Goal: Transaction & Acquisition: Purchase product/service

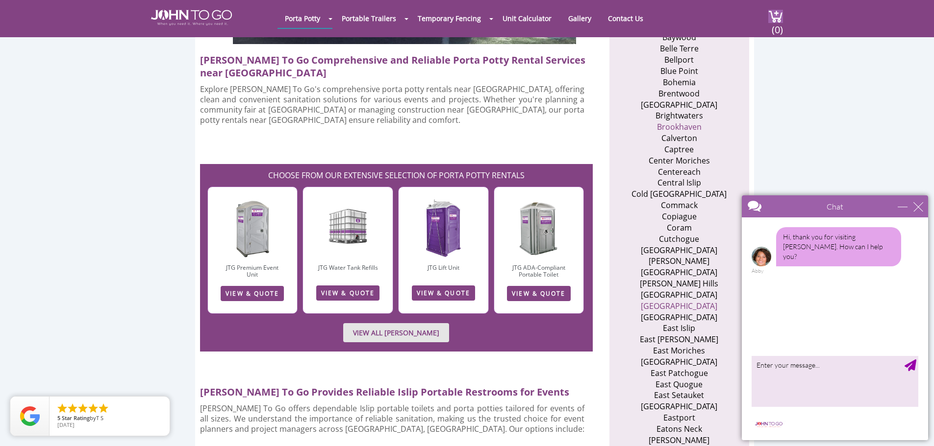
scroll to position [490, 0]
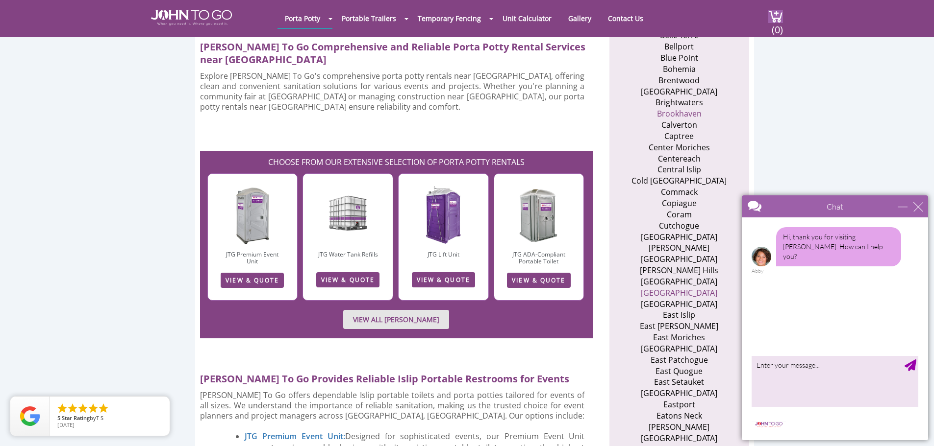
click at [665, 310] on li "East Islip" at bounding box center [679, 315] width 96 height 11
click at [242, 273] on link "VIEW & QUOTE" at bounding box center [252, 280] width 63 height 15
click at [385, 310] on link "VIEW ALL PORTA JOHN RENTALS" at bounding box center [396, 319] width 106 height 19
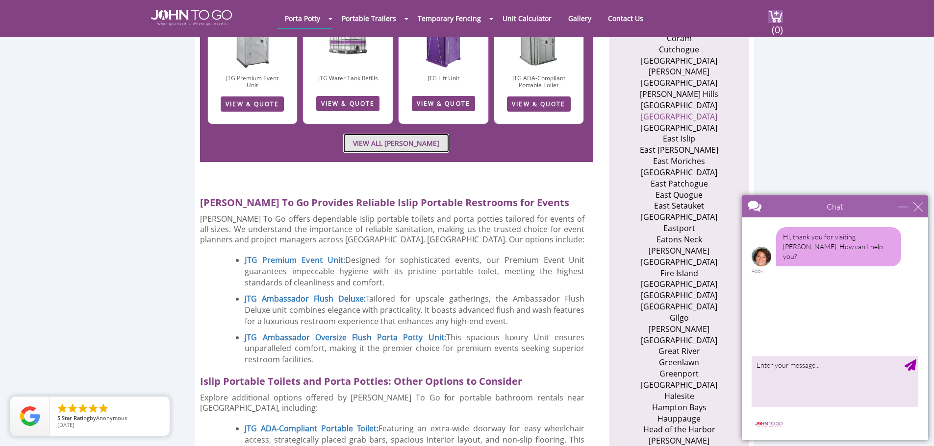
scroll to position [686, 0]
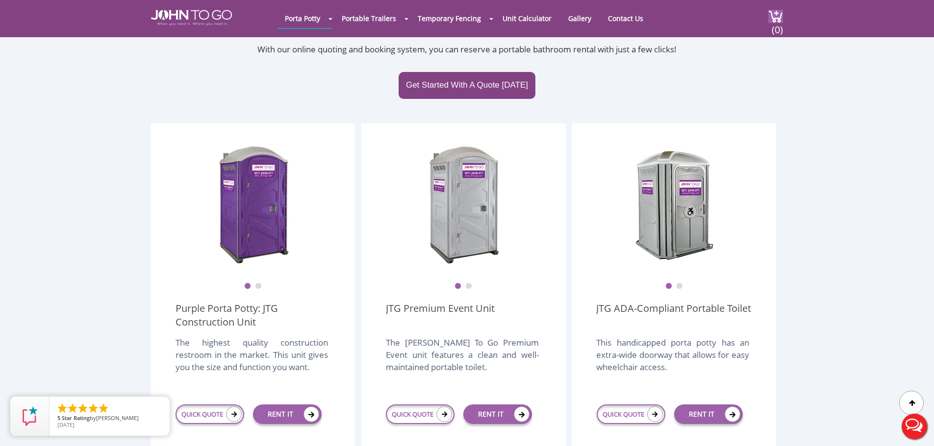
scroll to position [294, 0]
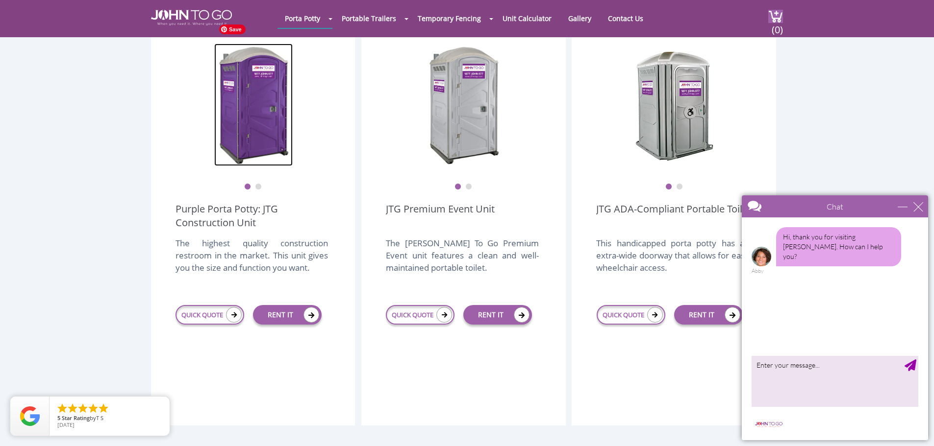
click at [267, 133] on img at bounding box center [253, 105] width 78 height 123
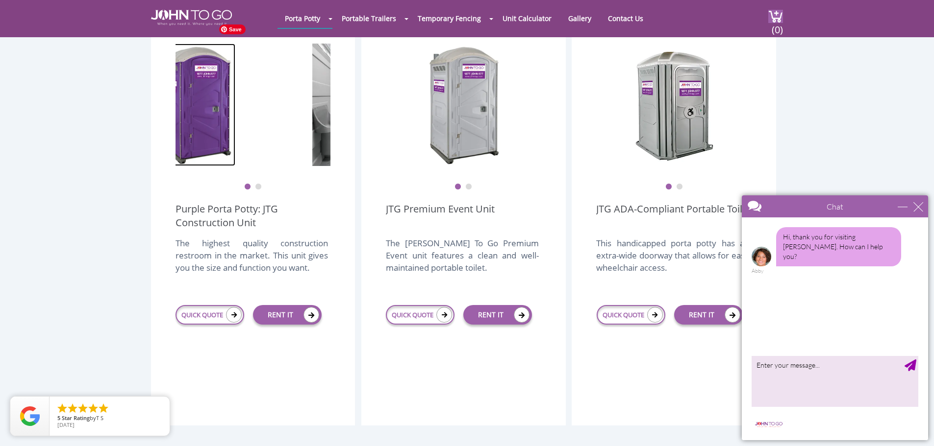
drag, startPoint x: 275, startPoint y: 139, endPoint x: 201, endPoint y: 139, distance: 74.0
click at [204, 136] on img at bounding box center [196, 105] width 78 height 123
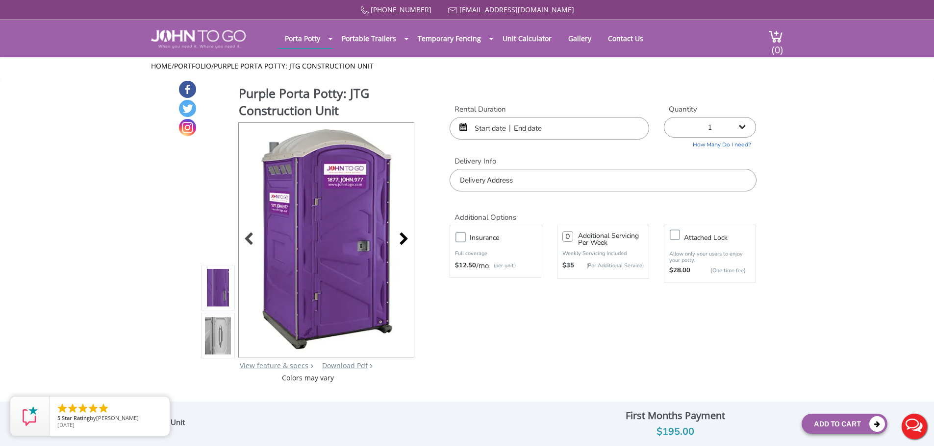
click at [400, 239] on div at bounding box center [401, 240] width 14 height 14
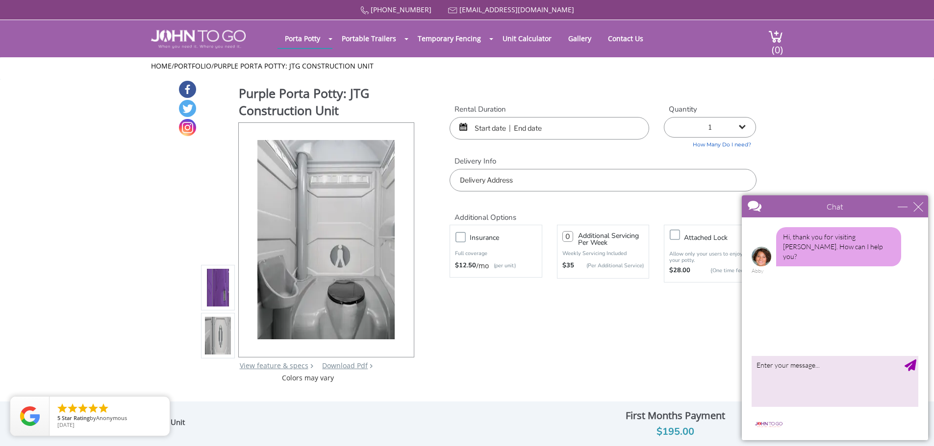
click at [481, 131] on input "text" at bounding box center [548, 128] width 199 height 23
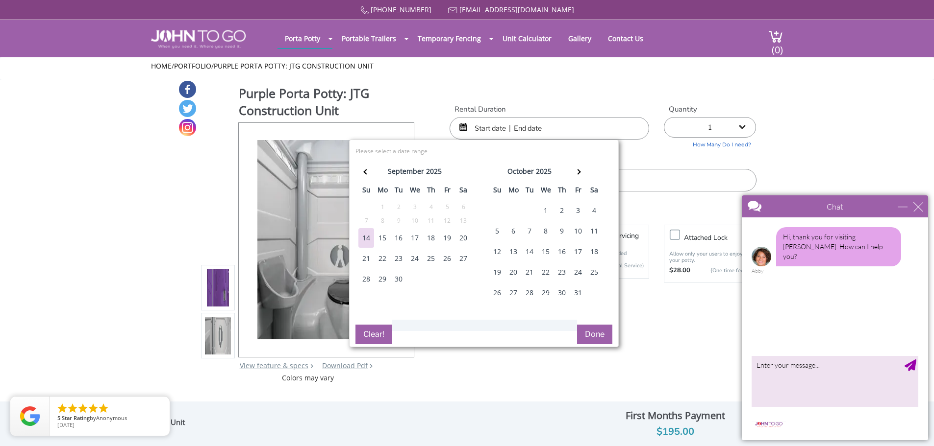
click at [466, 237] on div "20" at bounding box center [463, 238] width 16 height 20
click at [599, 340] on button "Done" at bounding box center [594, 335] width 35 height 20
type input "0"
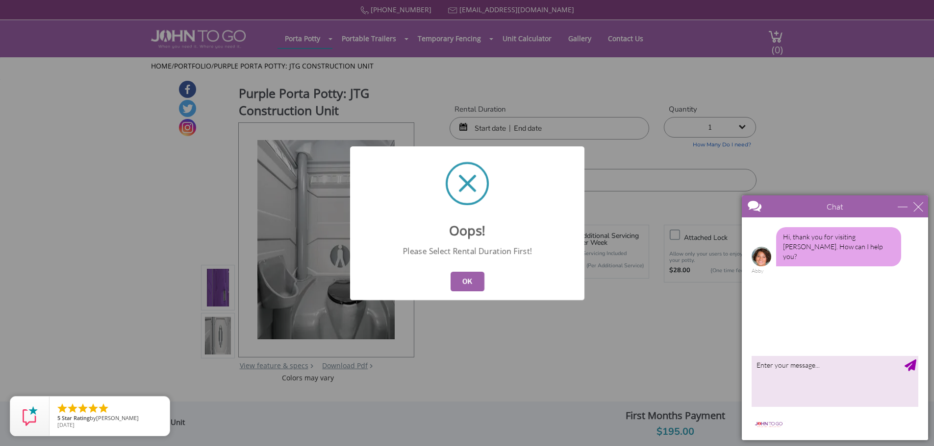
click at [460, 286] on button "OK" at bounding box center [467, 282] width 34 height 20
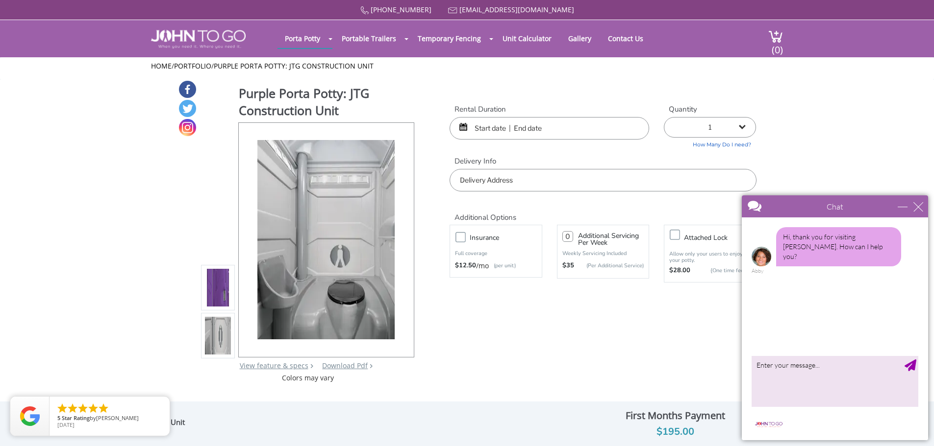
click at [498, 125] on input "text" at bounding box center [548, 128] width 199 height 23
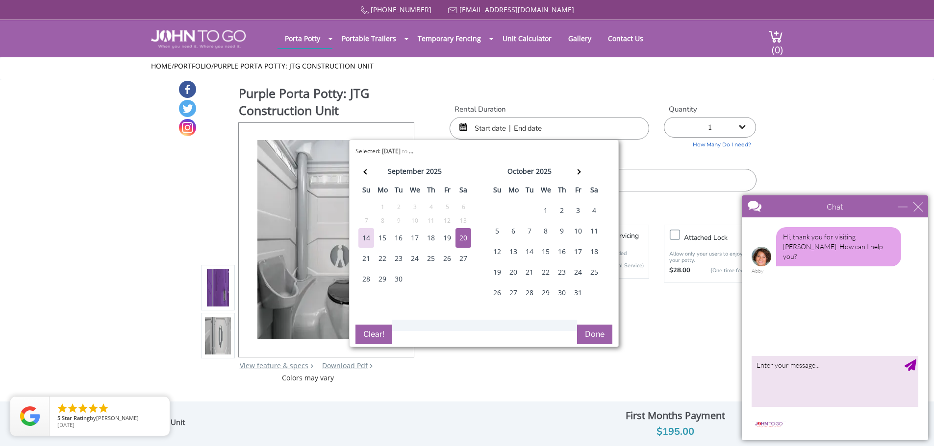
click at [465, 235] on div "20" at bounding box center [463, 238] width 16 height 20
click at [363, 260] on div "21" at bounding box center [366, 259] width 16 height 20
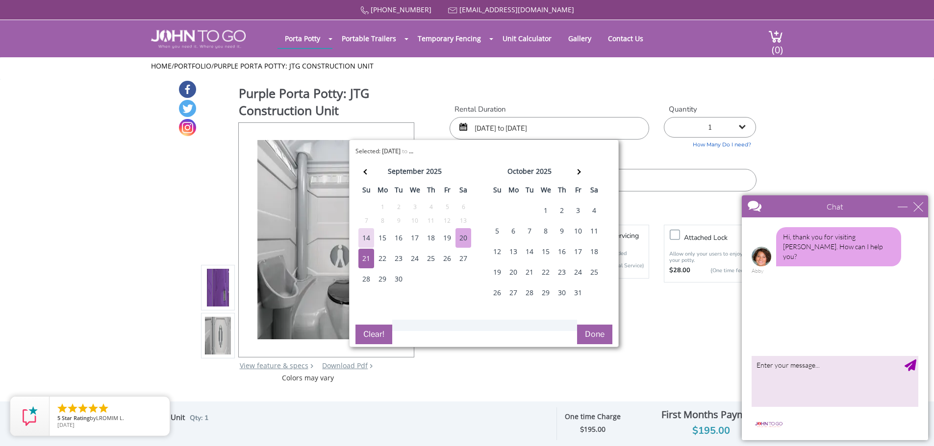
click at [464, 239] on div "20" at bounding box center [463, 238] width 16 height 20
type input "09/20/2025 to 09/21/2025"
click at [598, 329] on button "Done" at bounding box center [594, 335] width 35 height 20
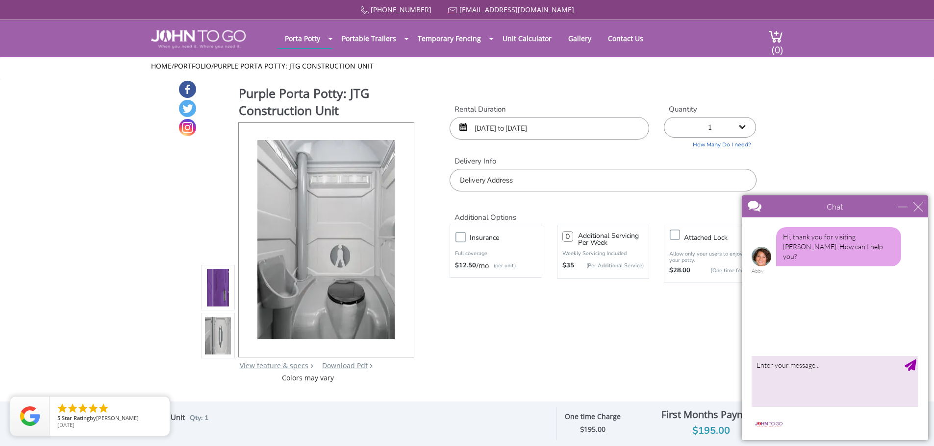
click at [518, 180] on input "text" at bounding box center [602, 180] width 306 height 23
click at [499, 180] on input "text" at bounding box center [602, 180] width 306 height 23
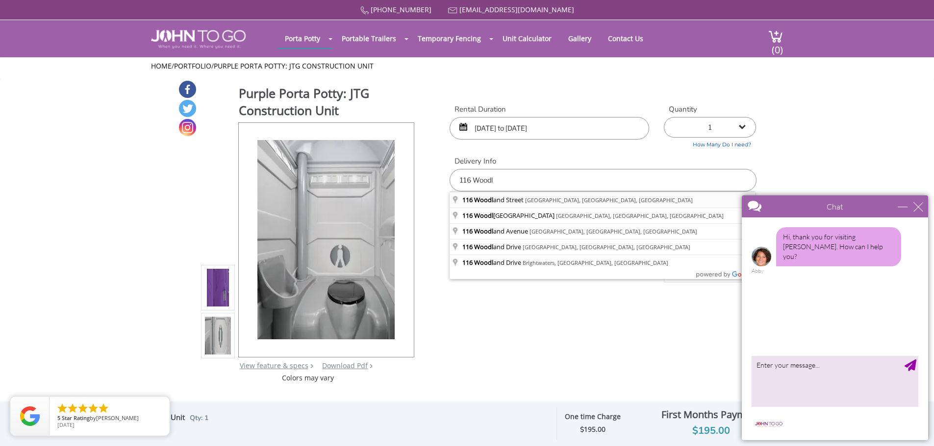
type input "116 Woodland Street, East Islip, NY, USA"
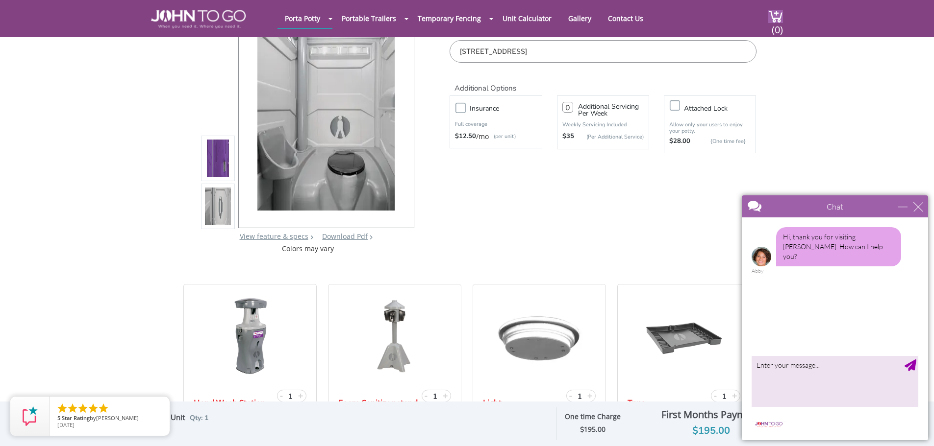
scroll to position [98, 0]
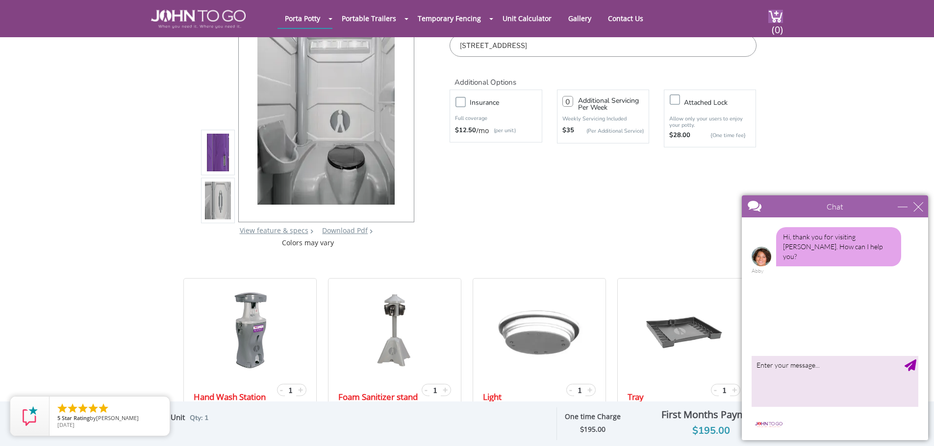
click at [465, 103] on label "Insurance" at bounding box center [505, 103] width 81 height 12
click at [0, 0] on input "Insurance" at bounding box center [0, 0] width 0 height 0
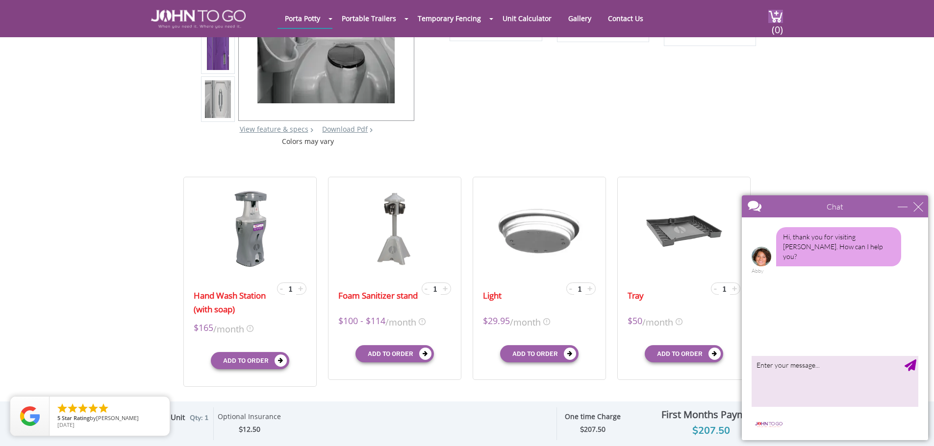
scroll to position [245, 0]
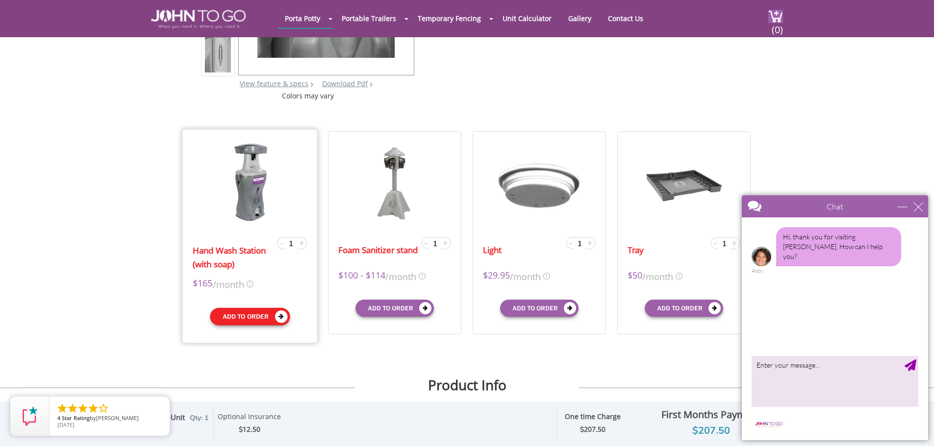
click at [246, 319] on button "Add to order" at bounding box center [250, 317] width 80 height 18
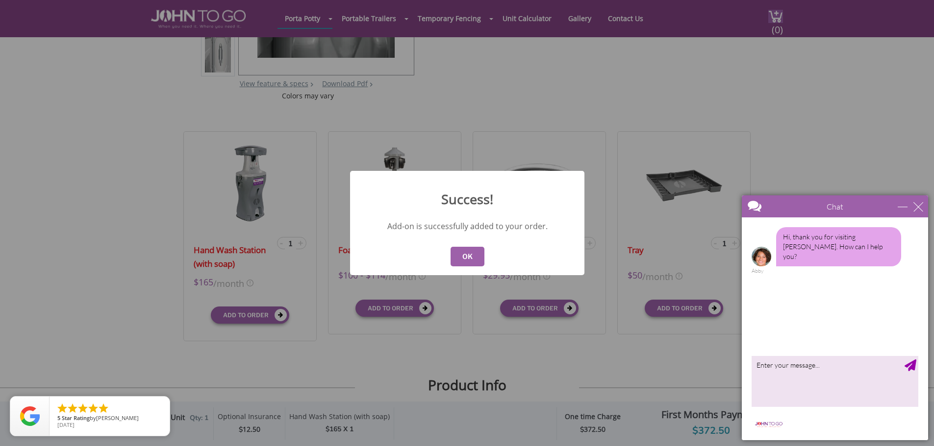
click at [466, 258] on button "OK" at bounding box center [467, 257] width 34 height 20
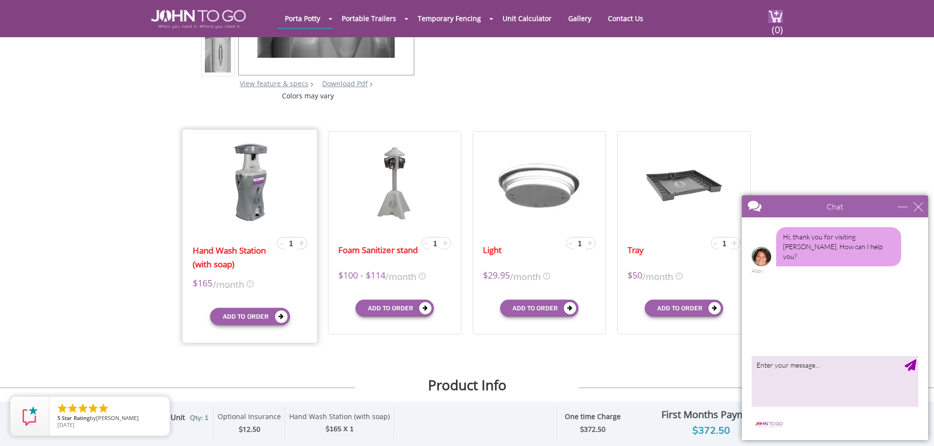
click at [281, 243] on span "-" at bounding box center [281, 243] width 3 height 12
type input "0"
click at [382, 383] on h2 "Product Info" at bounding box center [467, 375] width 934 height 36
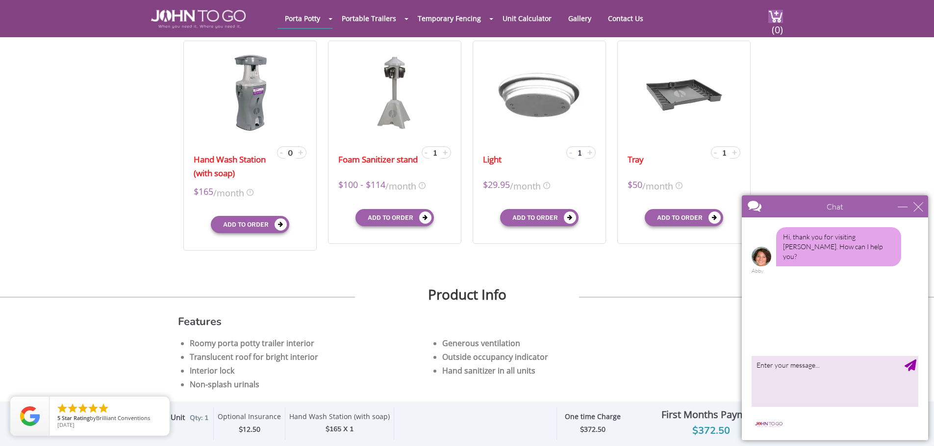
scroll to position [343, 0]
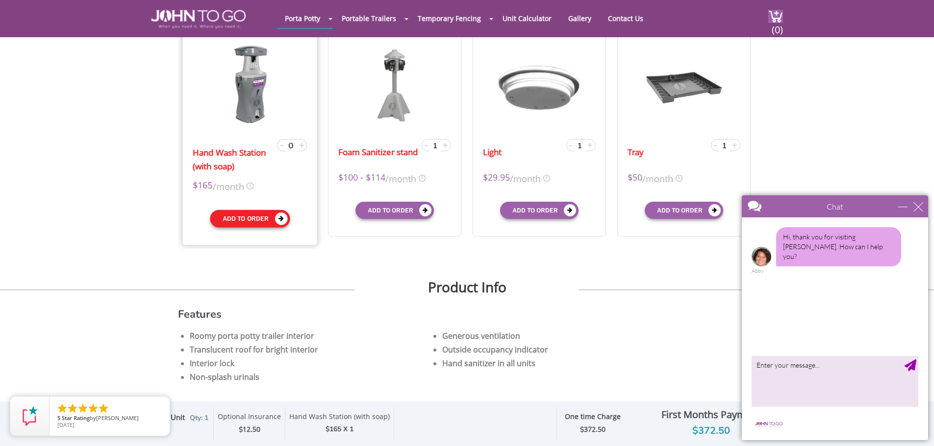
click at [263, 215] on button "Add to order" at bounding box center [250, 219] width 80 height 18
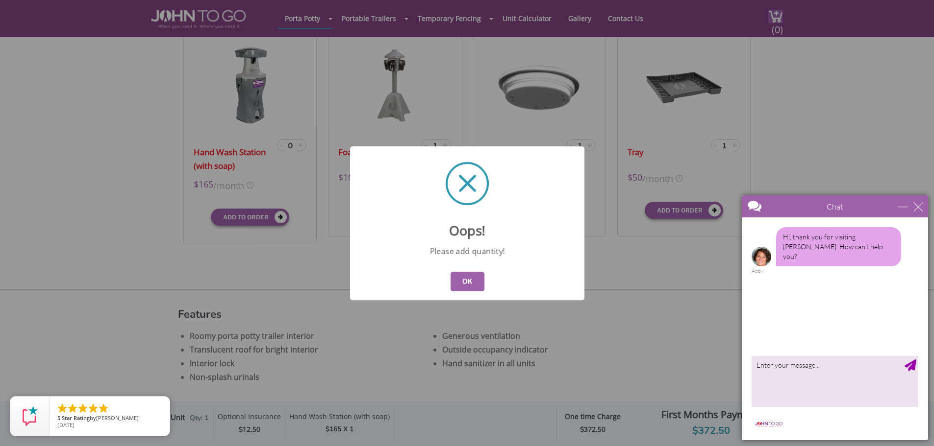
click at [467, 282] on button "OK" at bounding box center [467, 282] width 34 height 20
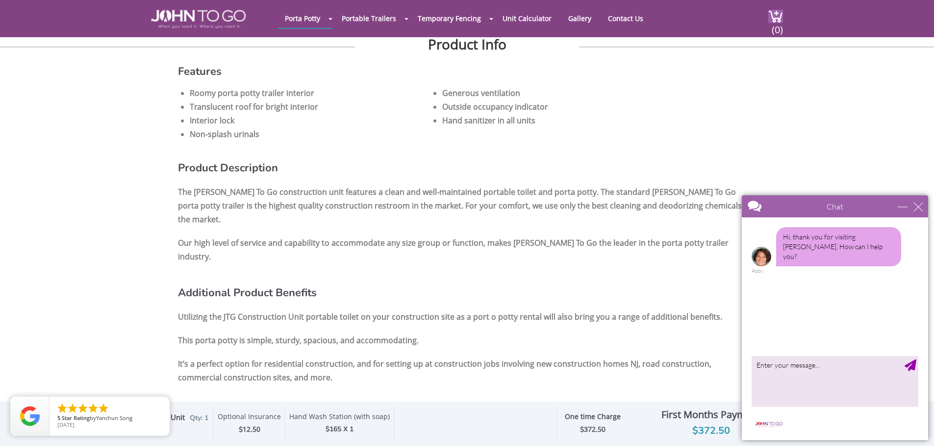
scroll to position [588, 0]
click at [899, 207] on div "minimize" at bounding box center [902, 207] width 10 height 10
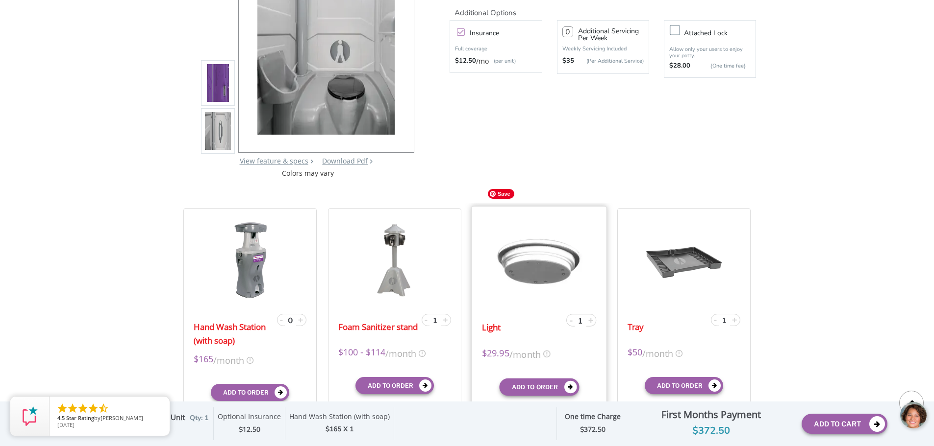
scroll to position [0, 0]
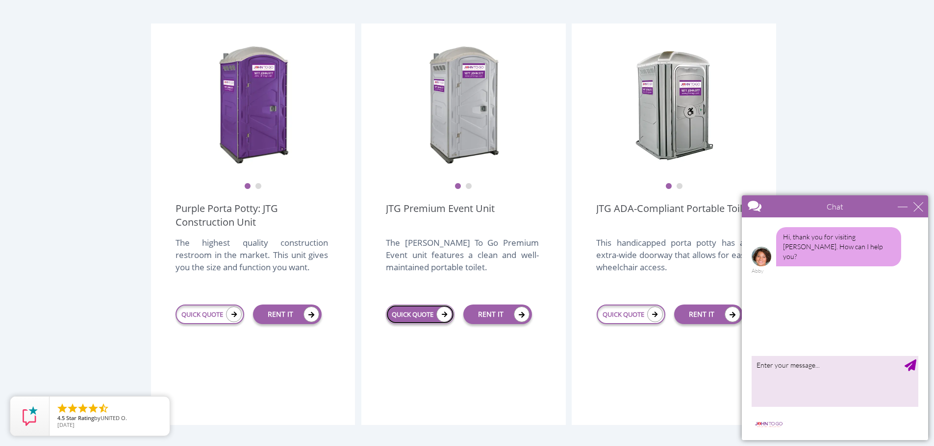
click at [399, 305] on link "QUICK QUOTE" at bounding box center [420, 315] width 69 height 20
click at [443, 307] on icon at bounding box center [444, 315] width 16 height 16
click at [445, 307] on icon at bounding box center [444, 315] width 16 height 16
click at [405, 305] on link "QUICK QUOTE" at bounding box center [420, 315] width 69 height 20
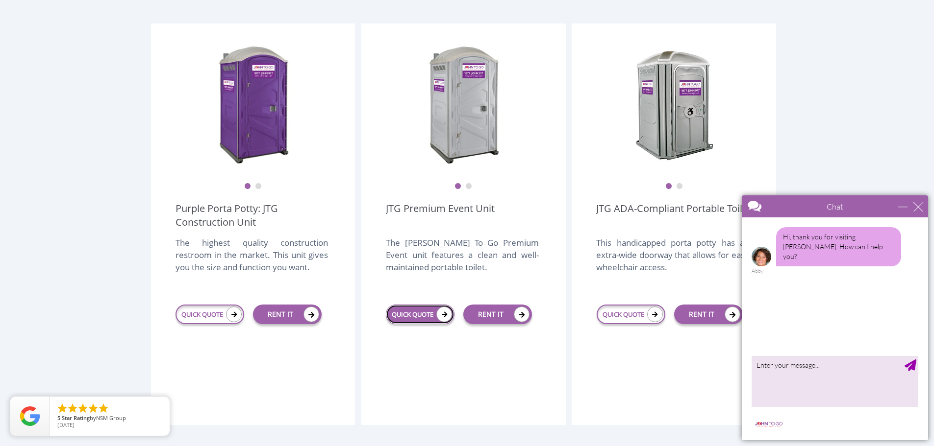
click at [405, 305] on link "QUICK QUOTE" at bounding box center [420, 315] width 69 height 20
click at [893, 209] on div "Chat" at bounding box center [835, 207] width 118 height 22
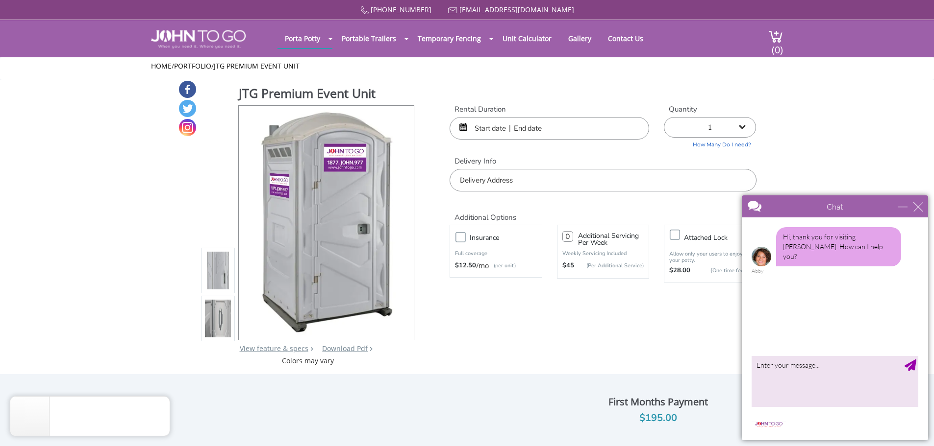
click at [468, 180] on input "text" at bounding box center [602, 180] width 306 height 23
click at [473, 130] on div "[PHONE_NUMBER] [EMAIL_ADDRESS][DOMAIN_NAME] [GEOGRAPHIC_DATA] Portable Toilets …" at bounding box center [467, 229] width 934 height 459
click at [273, 349] on link "View feature & specs" at bounding box center [274, 348] width 69 height 9
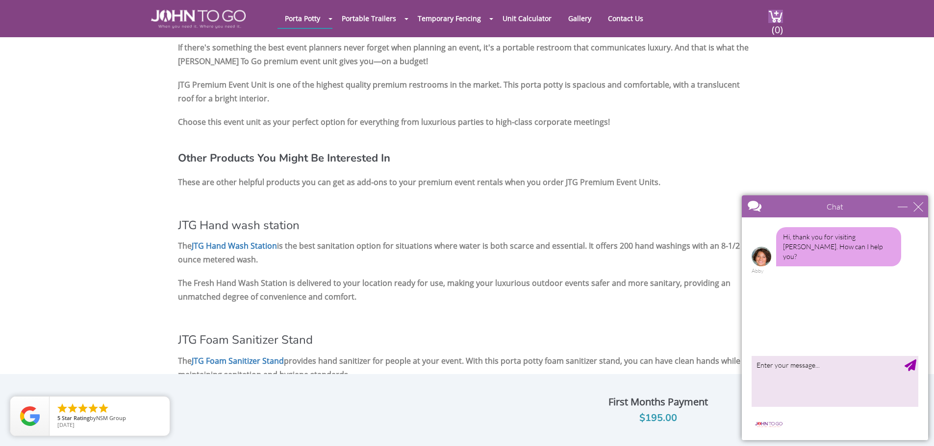
scroll to position [916, 0]
